Goal: Task Accomplishment & Management: Use online tool/utility

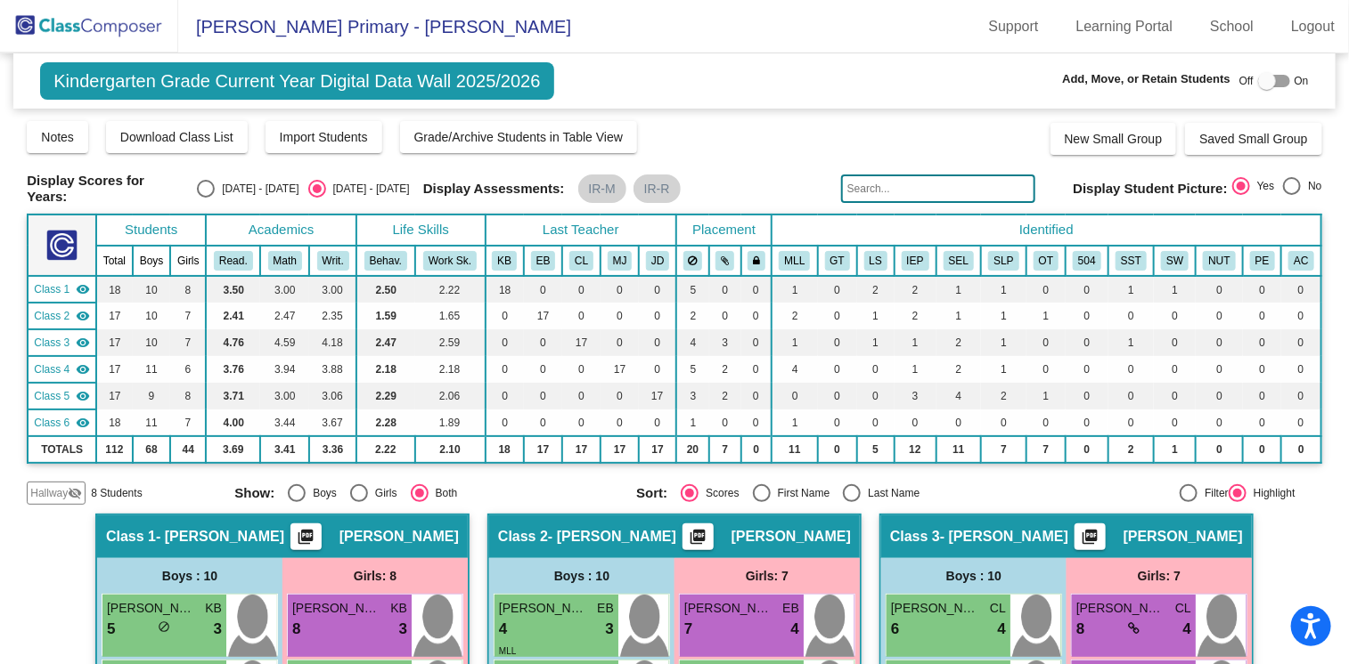
scroll to position [1162, 0]
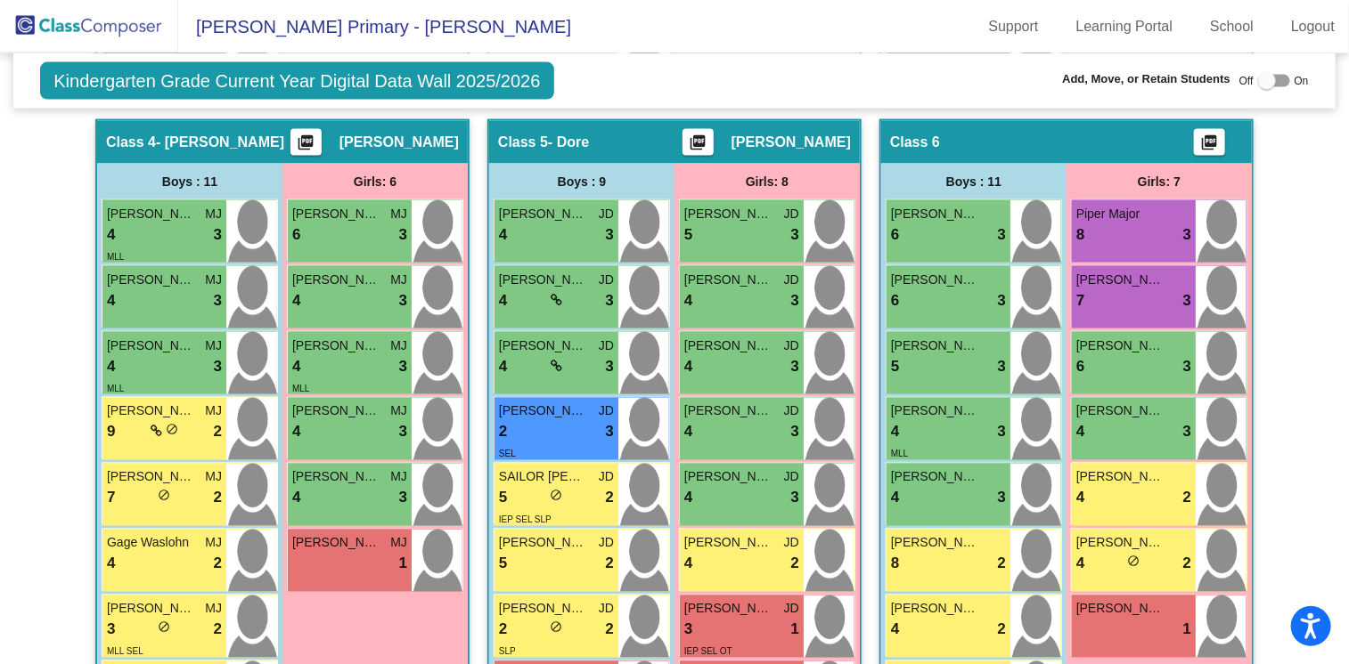
click at [119, 20] on img at bounding box center [89, 26] width 178 height 53
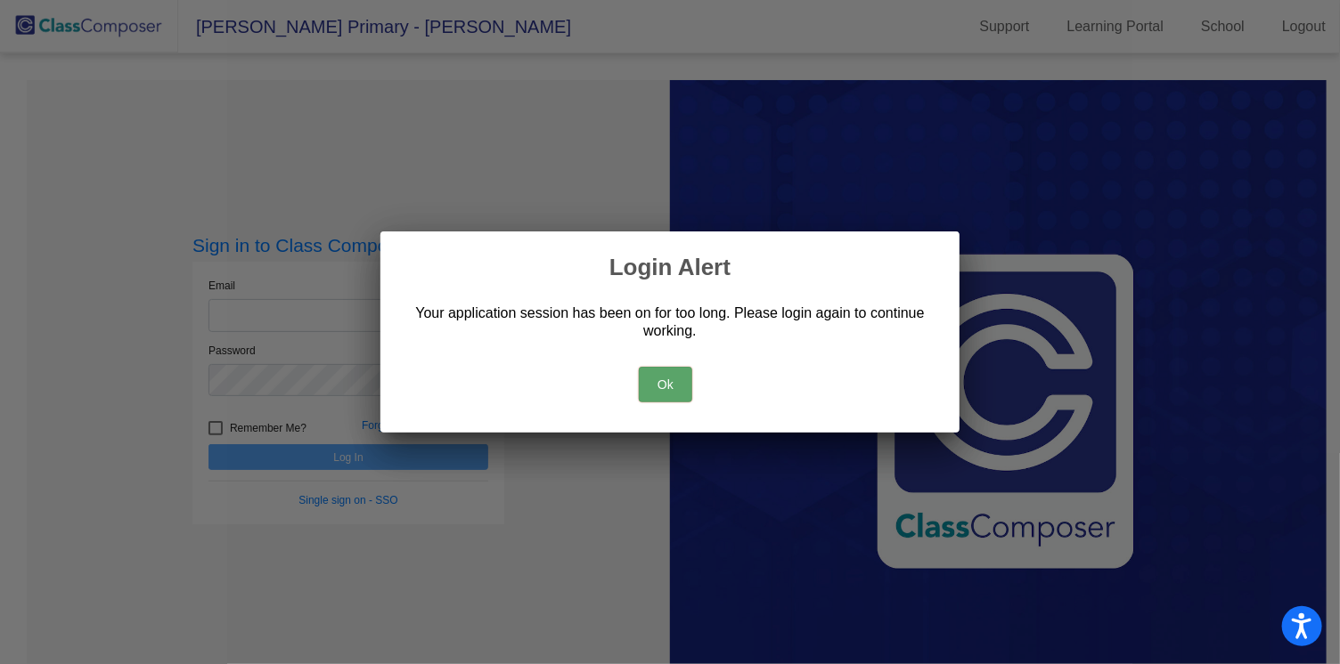
click at [660, 386] on button "Ok" at bounding box center [665, 385] width 53 height 36
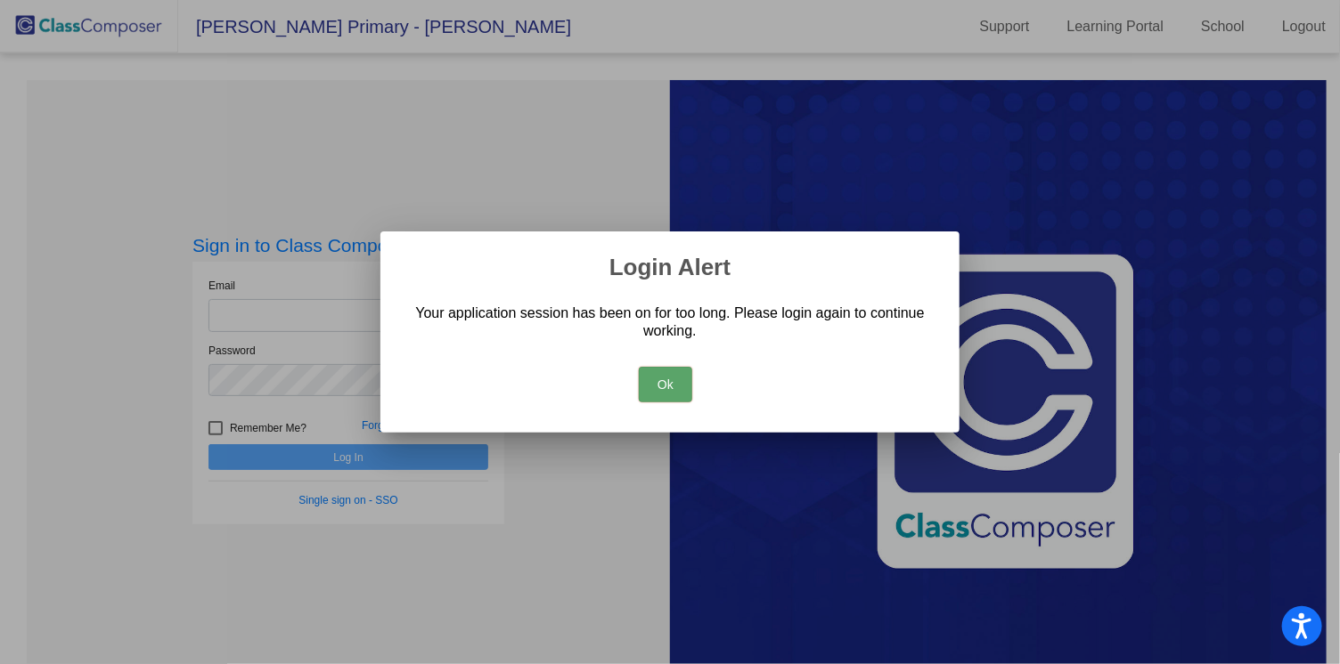
click at [669, 392] on button "Ok" at bounding box center [665, 385] width 53 height 36
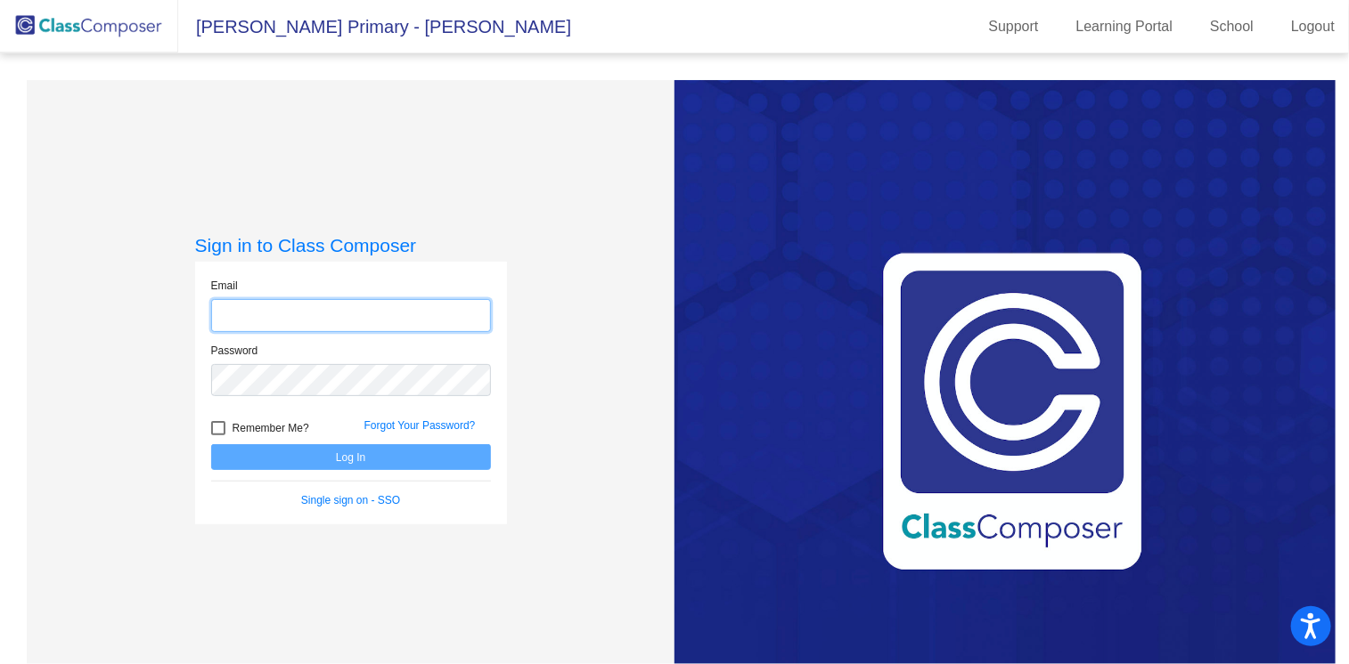
click at [363, 326] on input "email" at bounding box center [351, 315] width 280 height 33
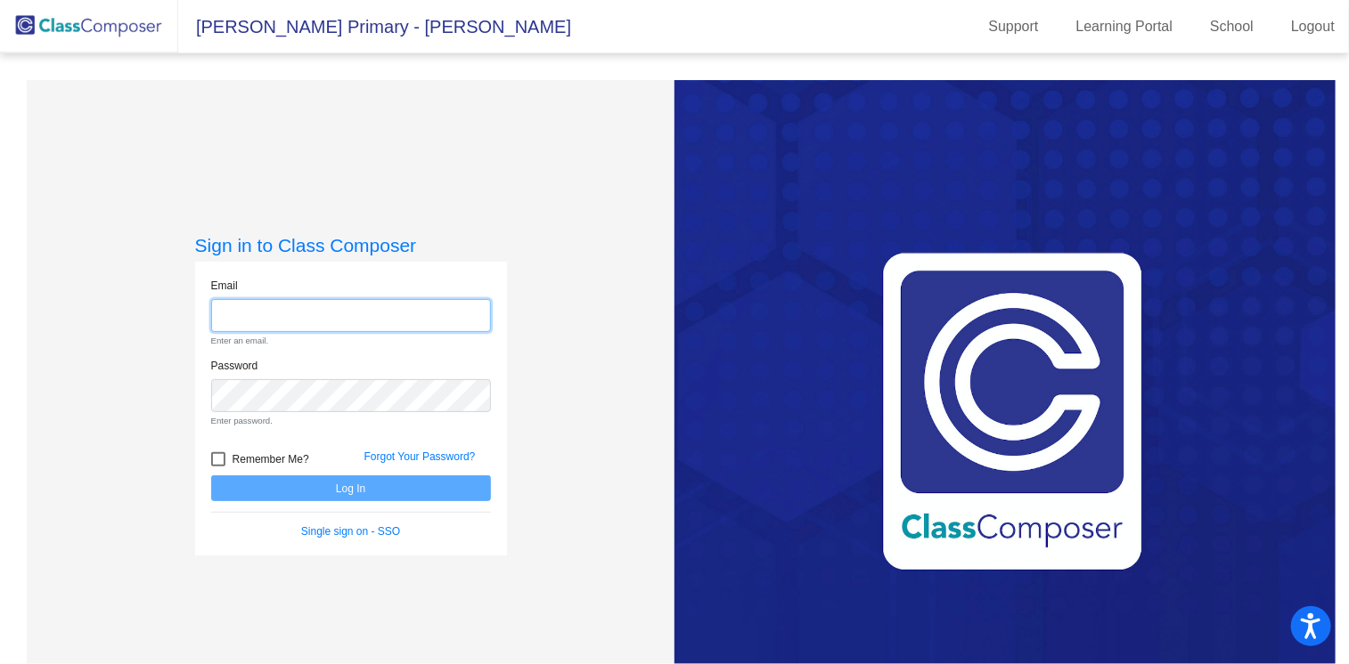
type input "[EMAIL_ADDRESS][DOMAIN_NAME]"
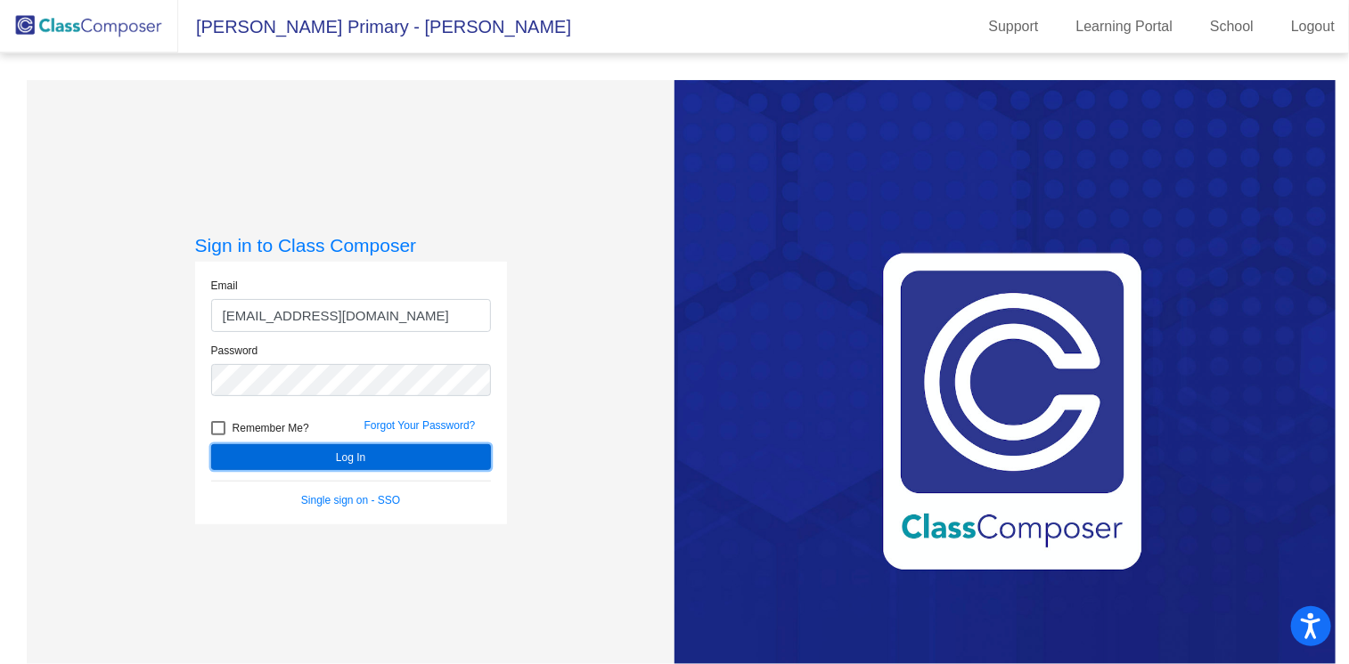
click at [373, 461] on button "Log In" at bounding box center [351, 457] width 280 height 26
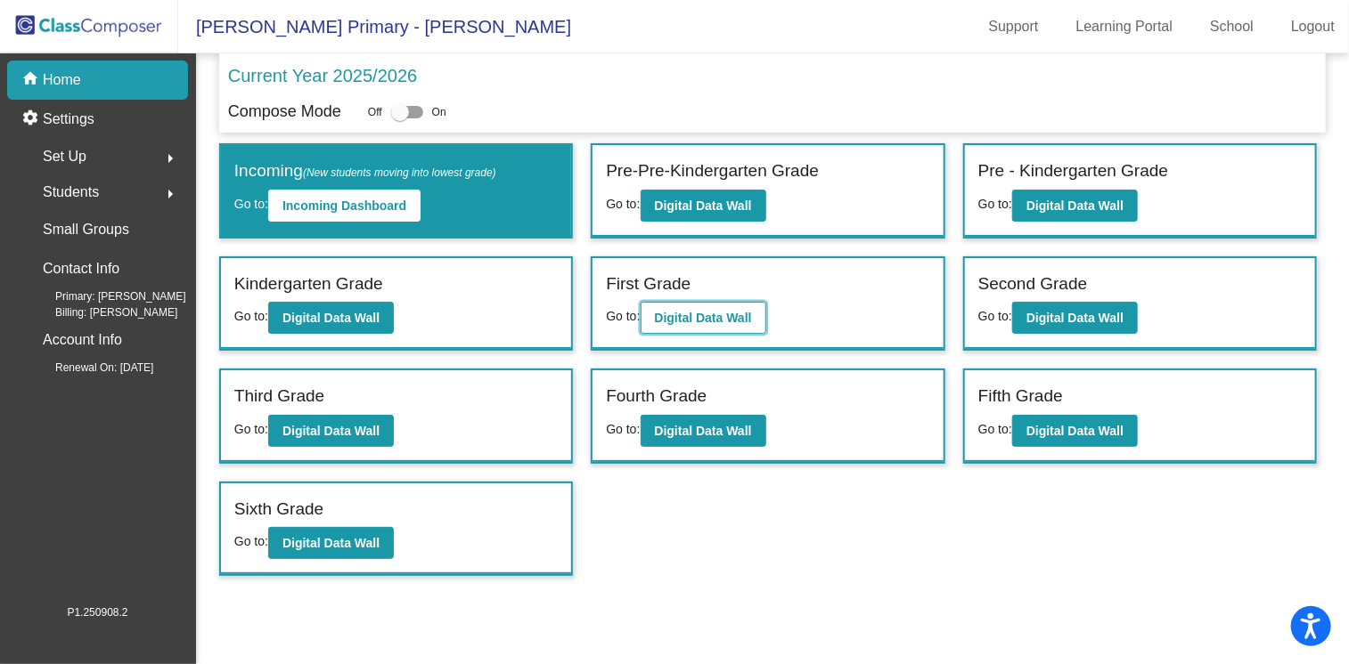
click at [687, 311] on b "Digital Data Wall" at bounding box center [703, 318] width 97 height 14
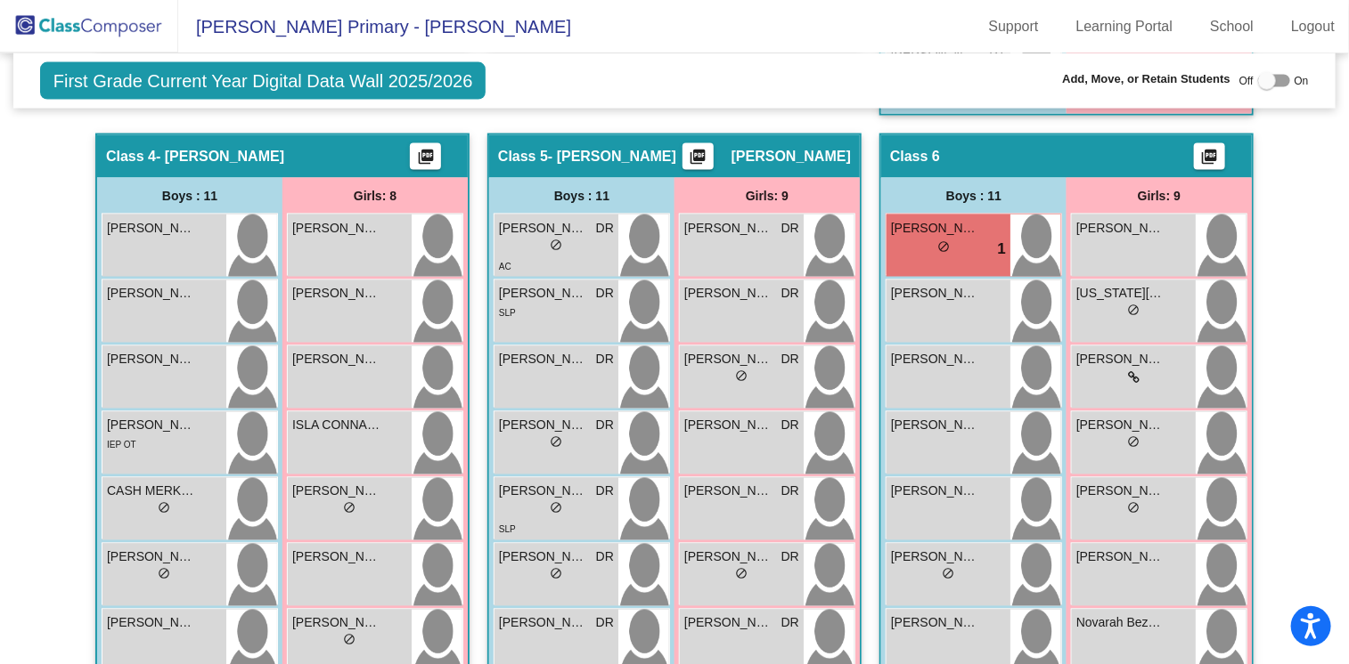
scroll to position [1277, 0]
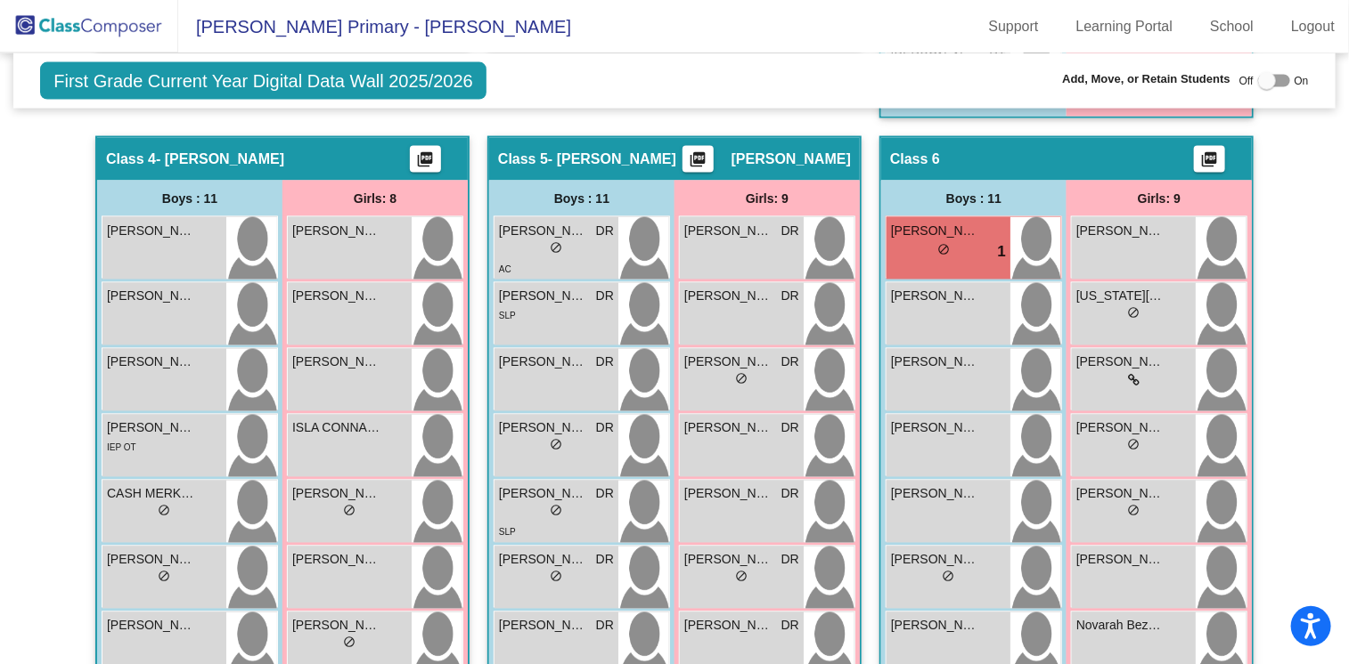
click at [1056, 152] on div "Class 6 picture_as_pdf" at bounding box center [1066, 159] width 371 height 43
click at [1207, 151] on mat-icon "picture_as_pdf" at bounding box center [1209, 163] width 21 height 25
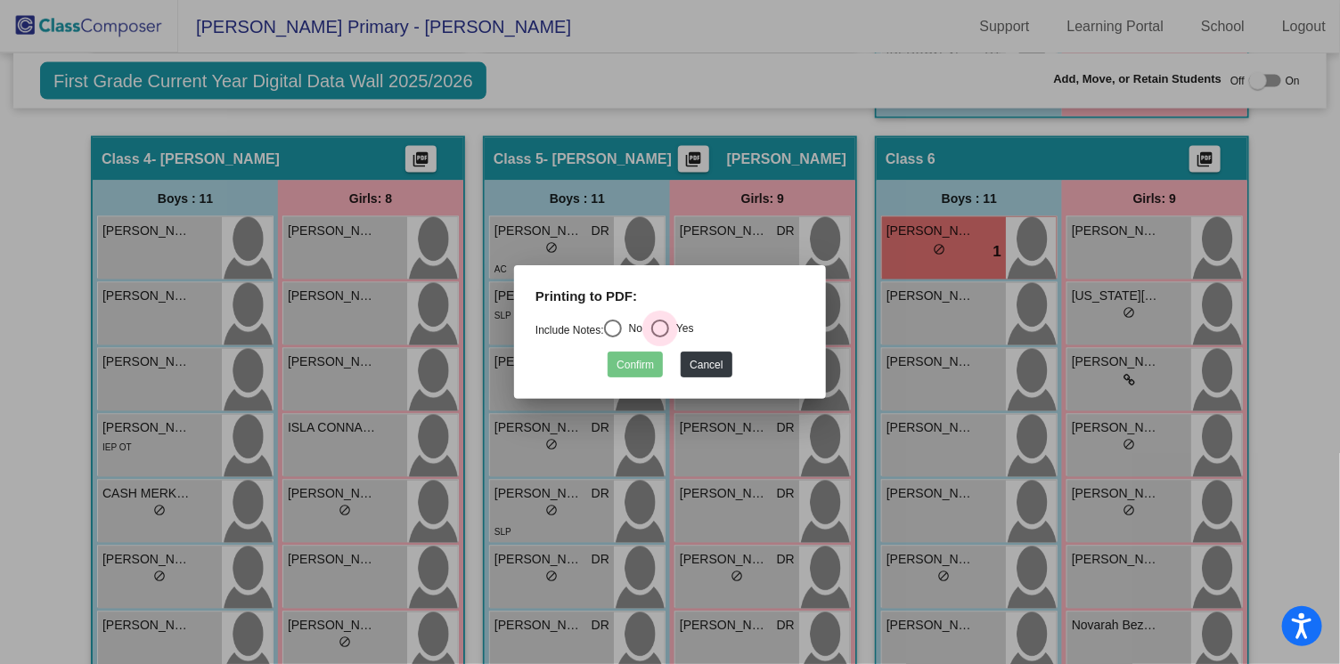
click at [669, 324] on div "Select an option" at bounding box center [660, 329] width 18 height 18
click at [660, 338] on input "Yes" at bounding box center [659, 338] width 1 height 1
radio input "true"
click at [631, 363] on button "Confirm" at bounding box center [634, 365] width 55 height 26
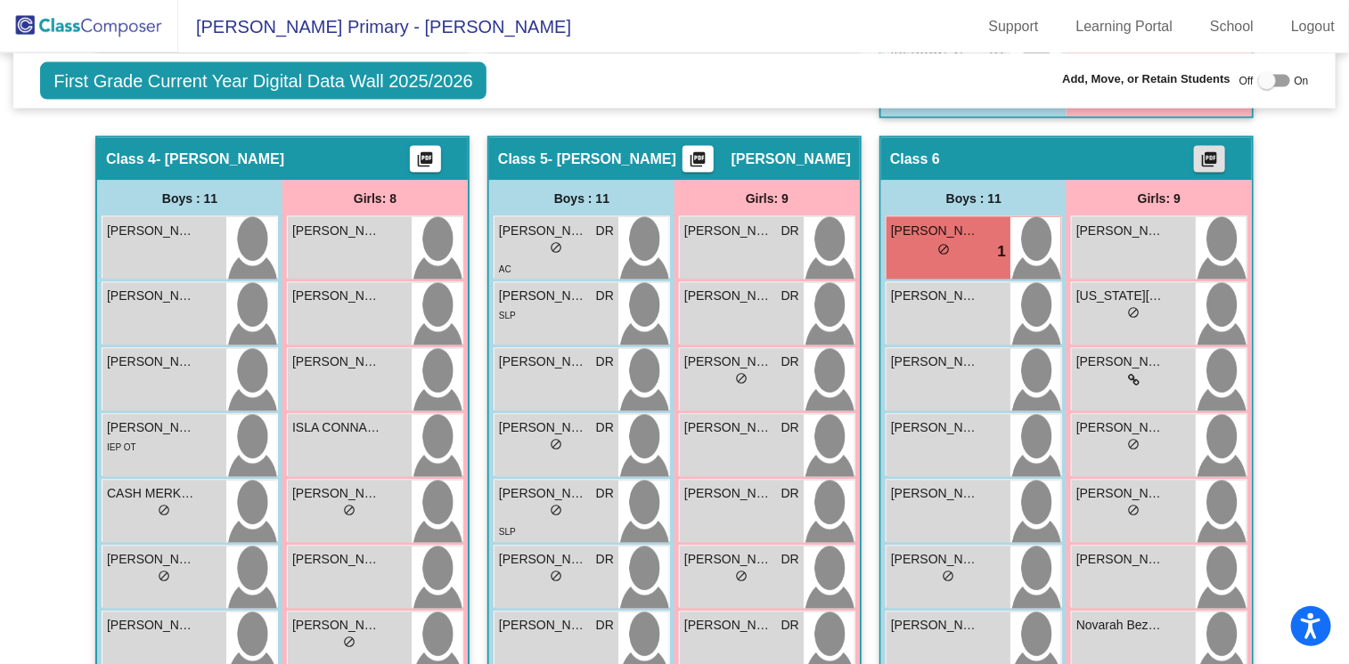
click at [95, 20] on img at bounding box center [89, 26] width 178 height 53
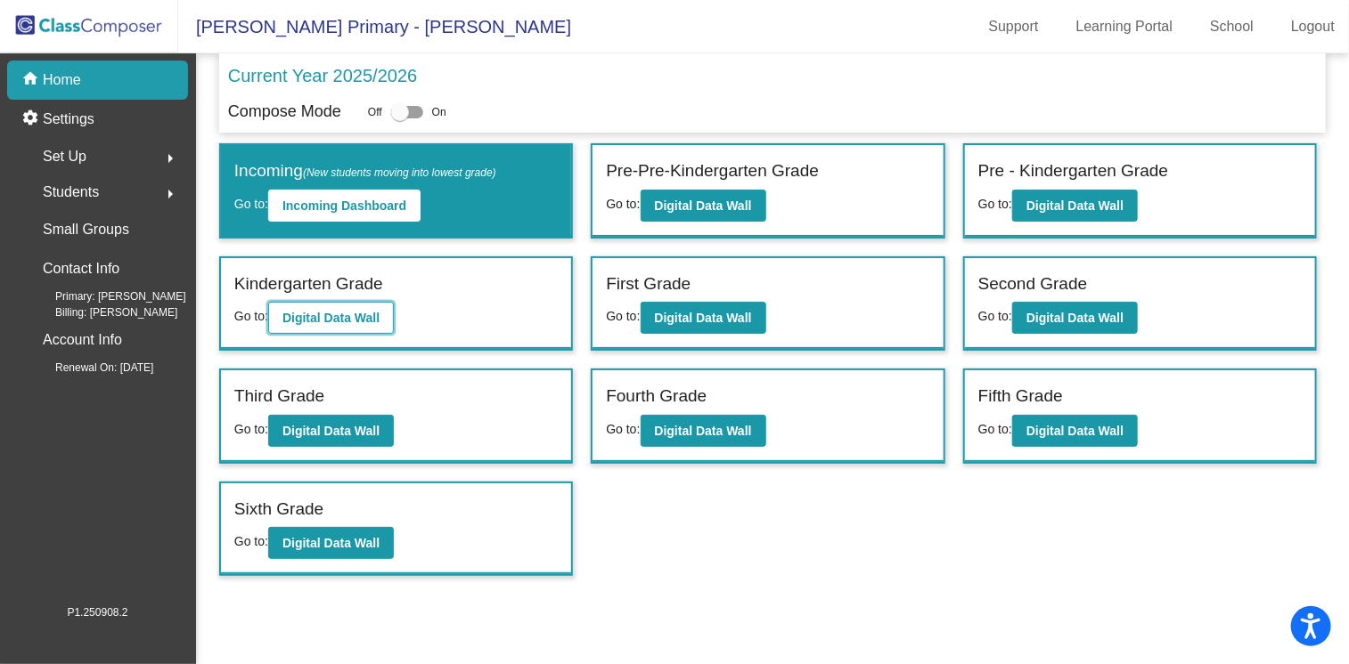
click at [338, 320] on b "Digital Data Wall" at bounding box center [330, 318] width 97 height 14
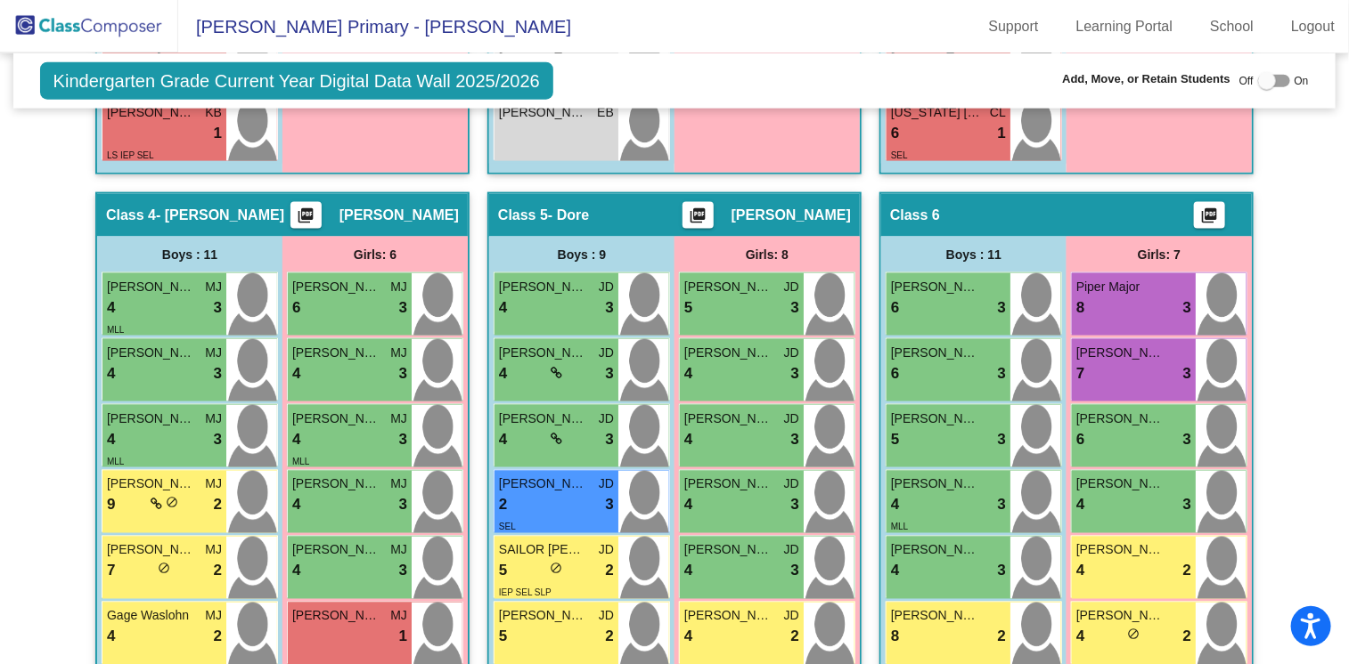
scroll to position [1091, 0]
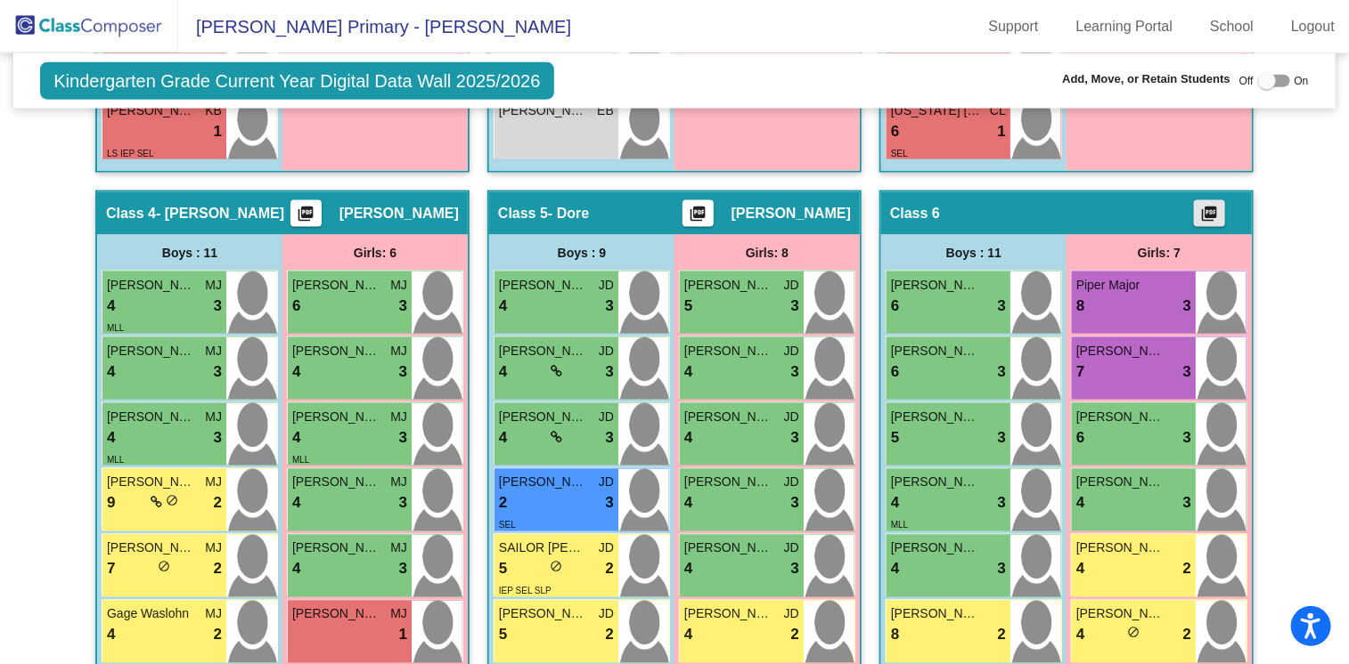
click at [1210, 206] on mat-icon "picture_as_pdf" at bounding box center [1209, 217] width 21 height 25
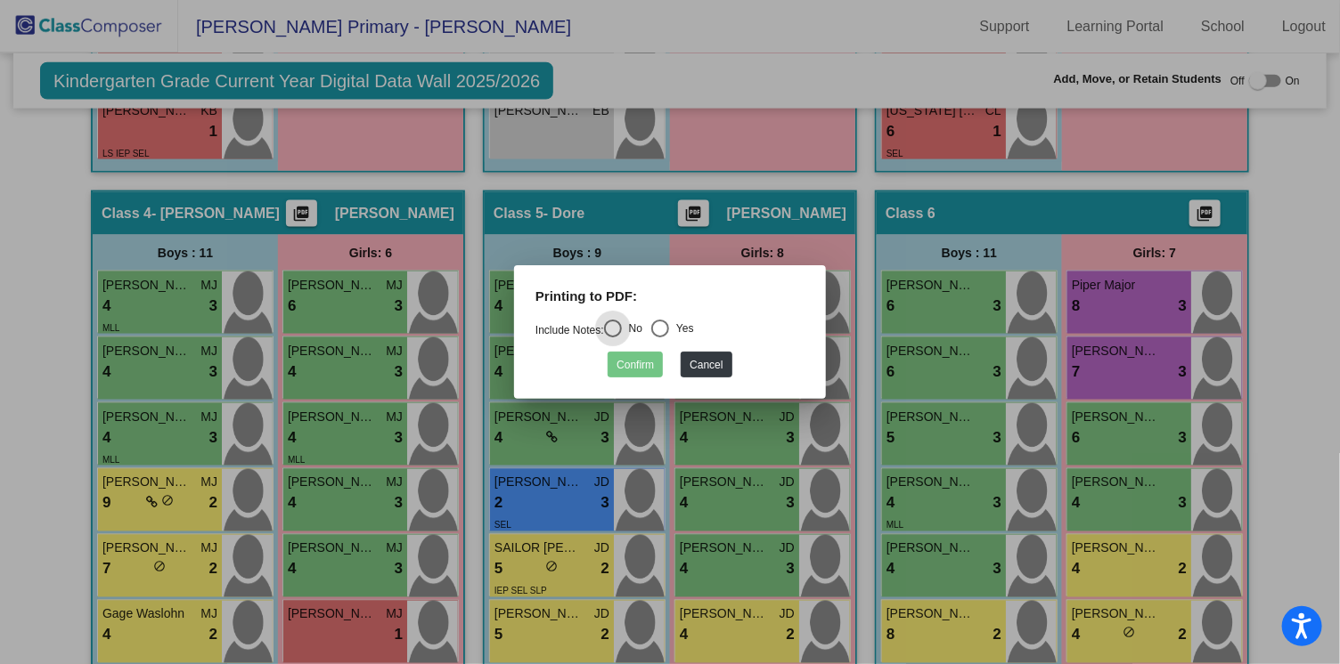
click at [669, 326] on div "Select an option" at bounding box center [660, 329] width 18 height 18
click at [660, 338] on input "Yes" at bounding box center [659, 338] width 1 height 1
radio input "true"
click at [634, 371] on button "Confirm" at bounding box center [634, 365] width 55 height 26
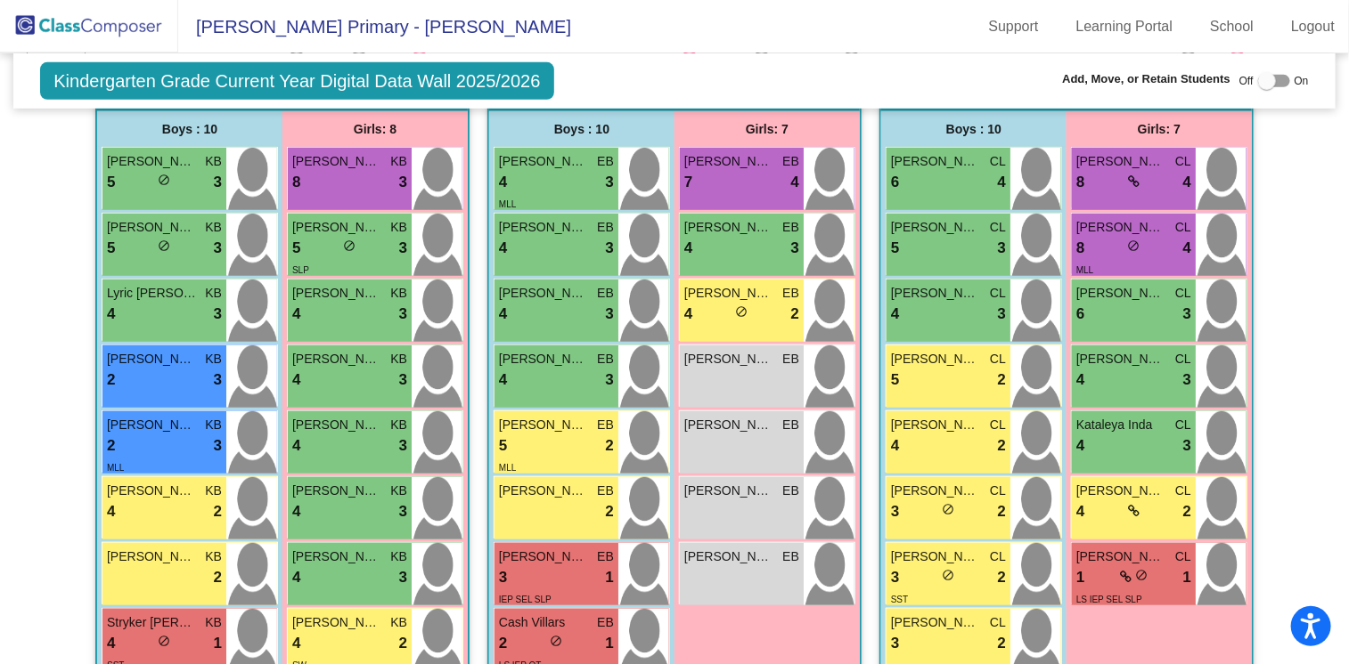
scroll to position [0, 0]
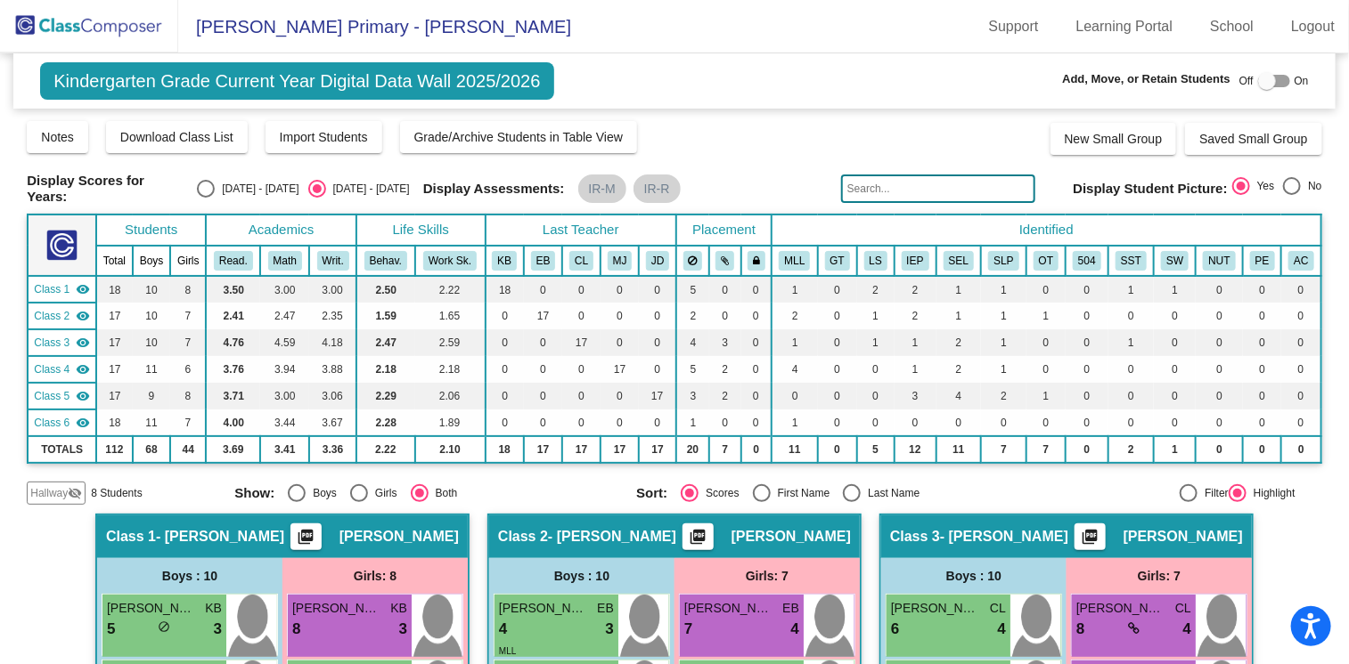
click at [224, 185] on div "[DATE] - [DATE]" at bounding box center [257, 189] width 84 height 16
click at [206, 198] on input "[DATE] - [DATE]" at bounding box center [205, 198] width 1 height 1
radio input "true"
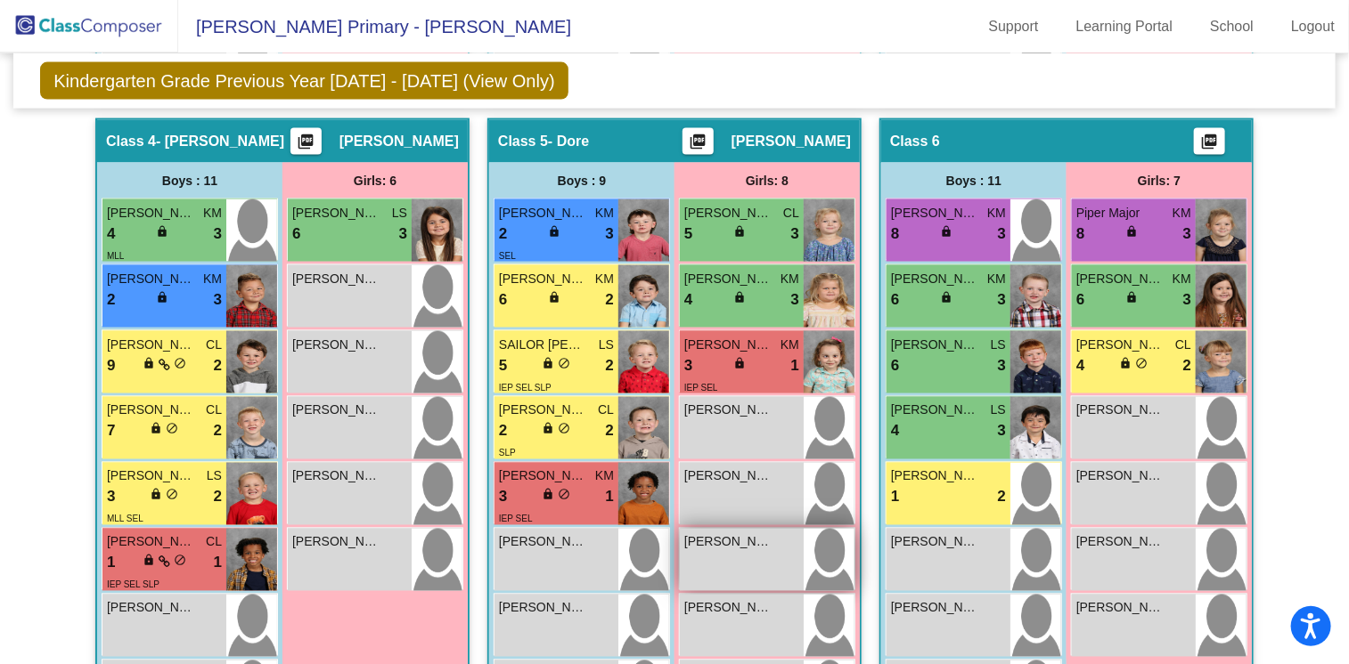
scroll to position [1120, 0]
